Goal: Find specific page/section: Find specific page/section

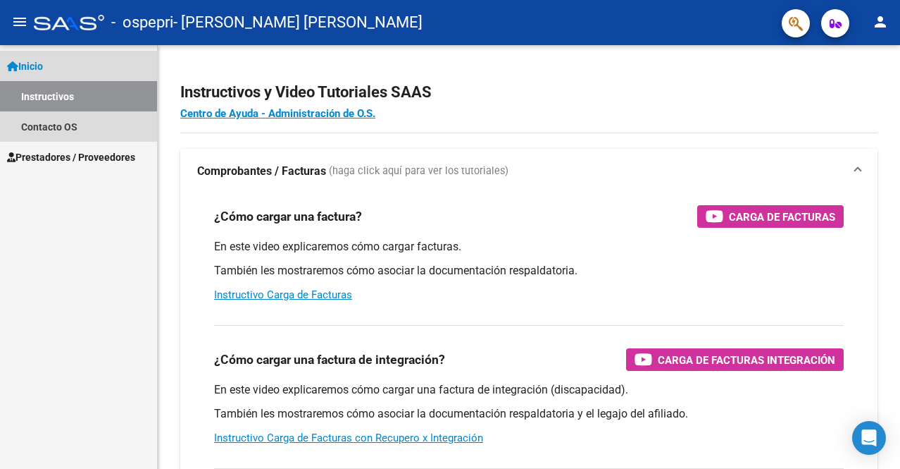
click at [36, 59] on span "Inicio" at bounding box center [25, 66] width 36 height 16
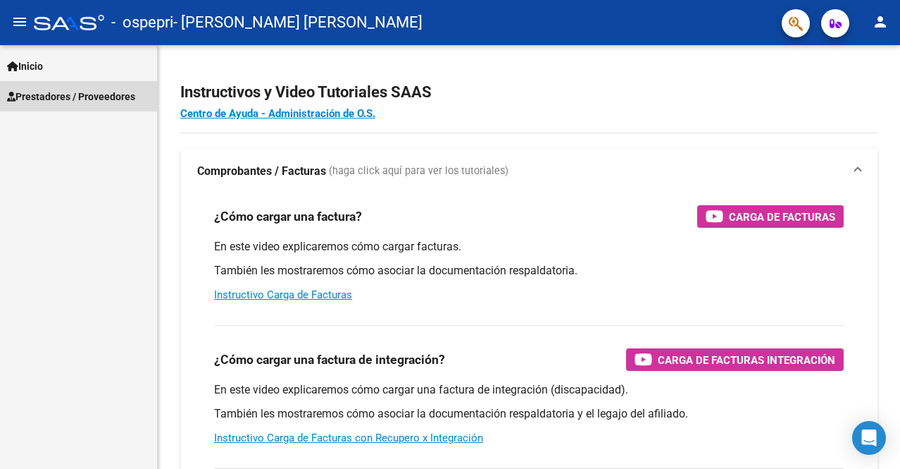
click at [51, 97] on span "Prestadores / Proveedores" at bounding box center [71, 97] width 128 height 16
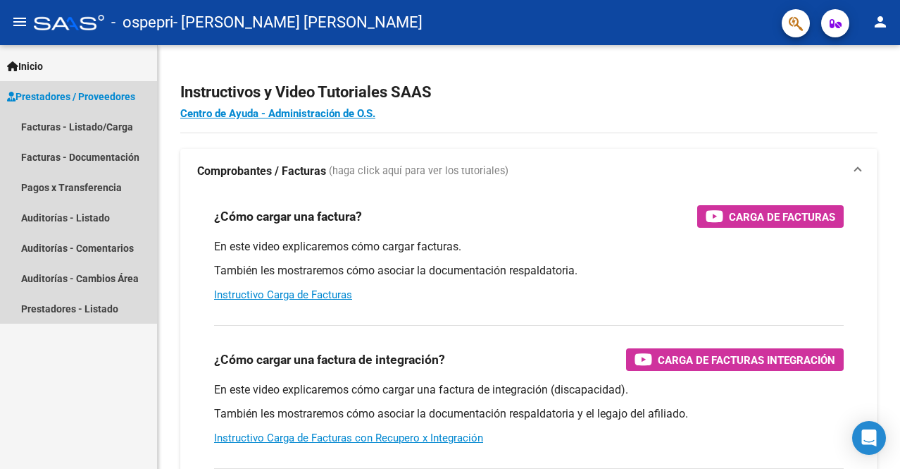
click at [62, 103] on span "Prestadores / Proveedores" at bounding box center [71, 97] width 128 height 16
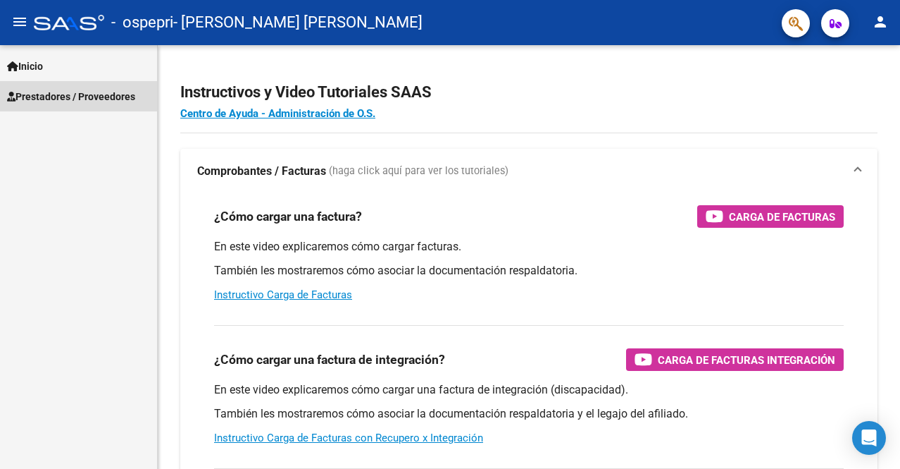
click at [62, 103] on span "Prestadores / Proveedores" at bounding box center [71, 97] width 128 height 16
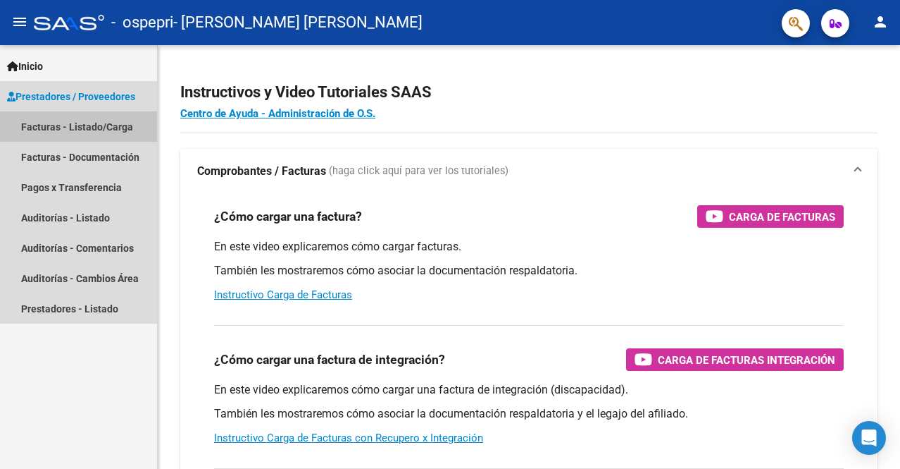
click at [103, 130] on link "Facturas - Listado/Carga" at bounding box center [78, 126] width 157 height 30
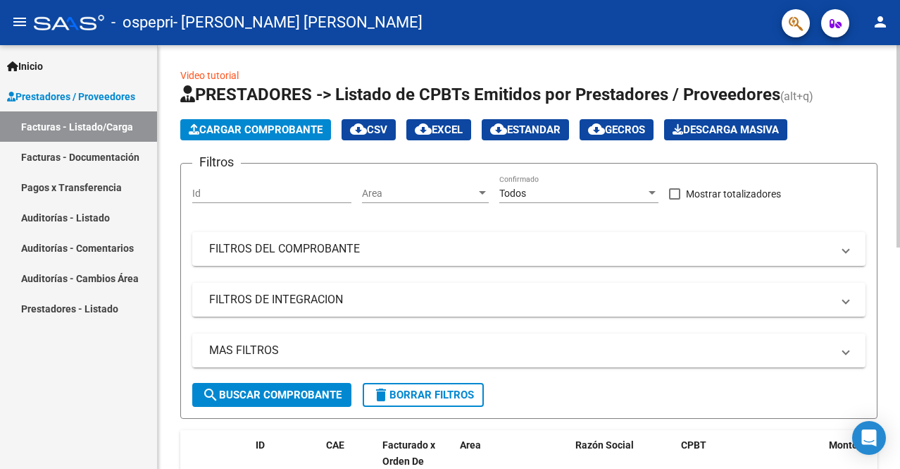
click at [900, 93] on div at bounding box center [899, 146] width 4 height 202
click at [900, 0] on html "menu - ospepri - [PERSON_NAME] CONSTAN [PERSON_NAME] person Inicio Instructivos…" at bounding box center [450, 234] width 900 height 469
